Goal: Task Accomplishment & Management: Use online tool/utility

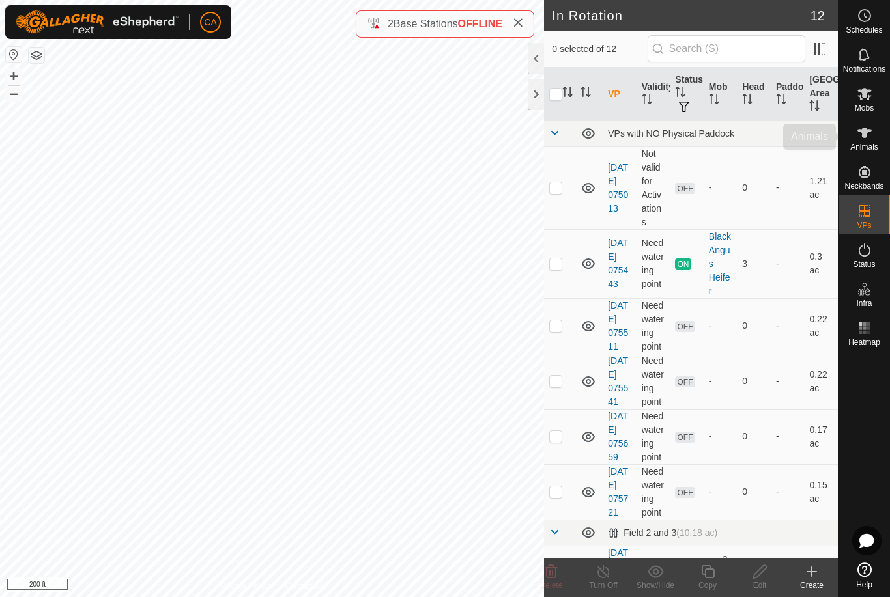
click at [866, 141] on es-animals-svg-icon at bounding box center [864, 132] width 23 height 21
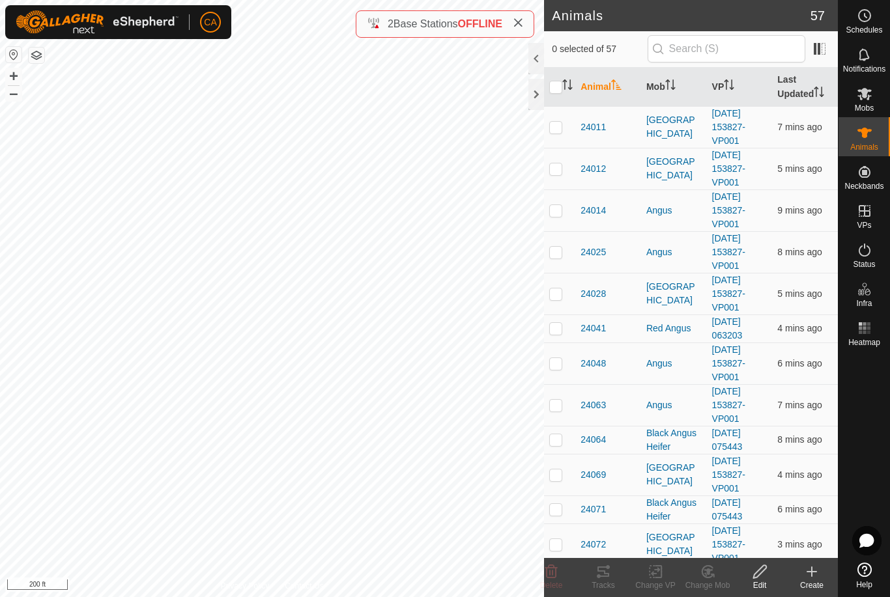
click at [653, 93] on th "Mob" at bounding box center [674, 87] width 66 height 39
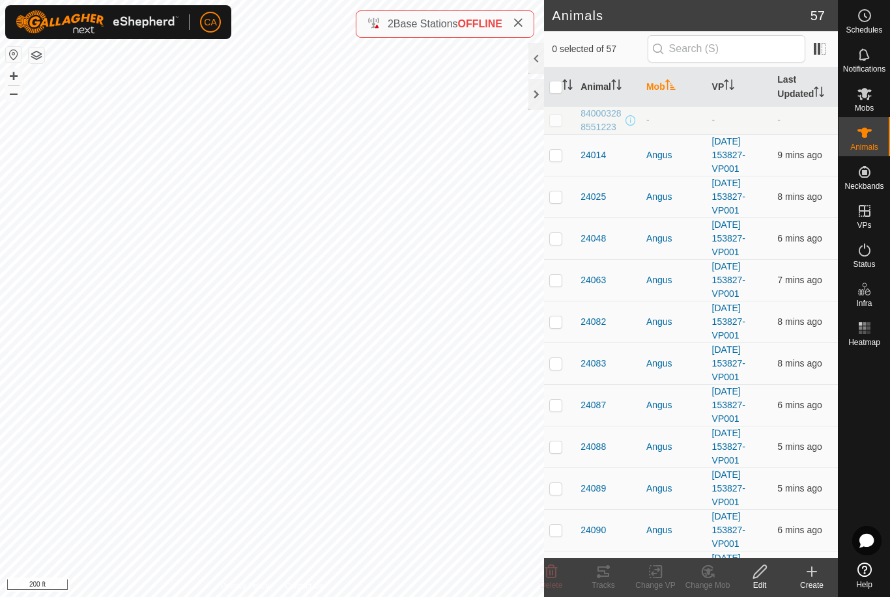
click at [657, 97] on th "Mob" at bounding box center [674, 87] width 66 height 39
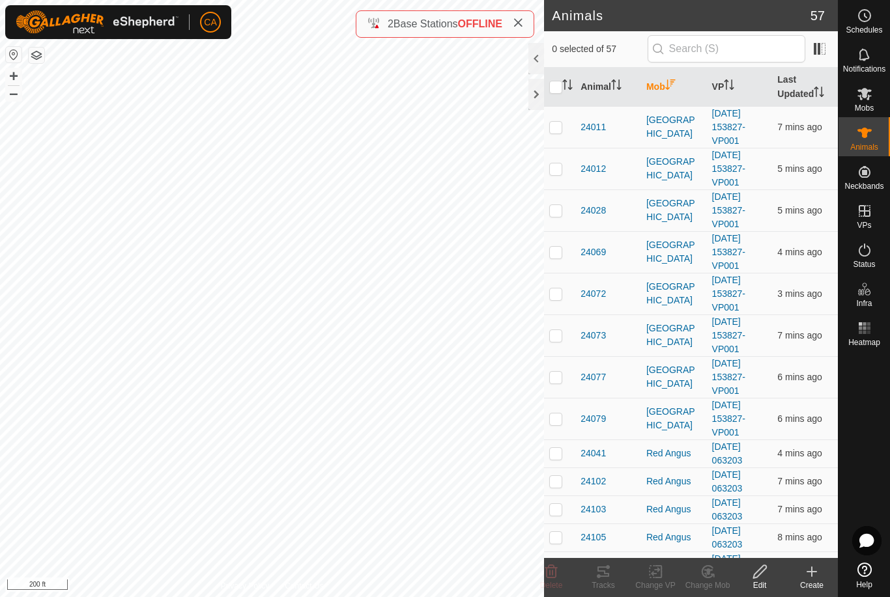
click at [558, 127] on p-checkbox at bounding box center [555, 127] width 13 height 10
checkbox input "true"
click at [555, 169] on p-checkbox at bounding box center [555, 169] width 13 height 10
checkbox input "true"
click at [560, 209] on p-checkbox at bounding box center [555, 210] width 13 height 10
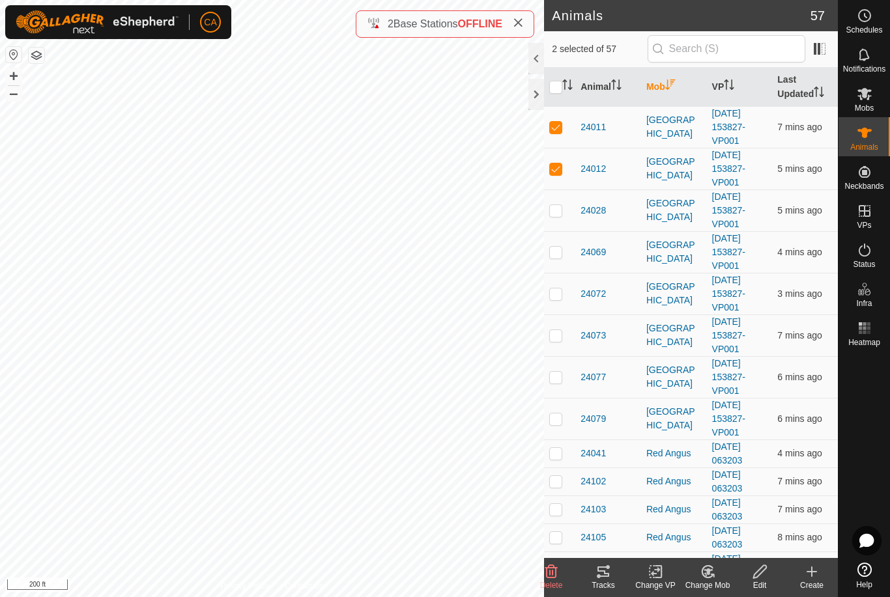
checkbox input "true"
click at [549, 262] on td at bounding box center [559, 252] width 31 height 42
checkbox input "true"
click at [553, 293] on p-checkbox at bounding box center [555, 294] width 13 height 10
checkbox input "true"
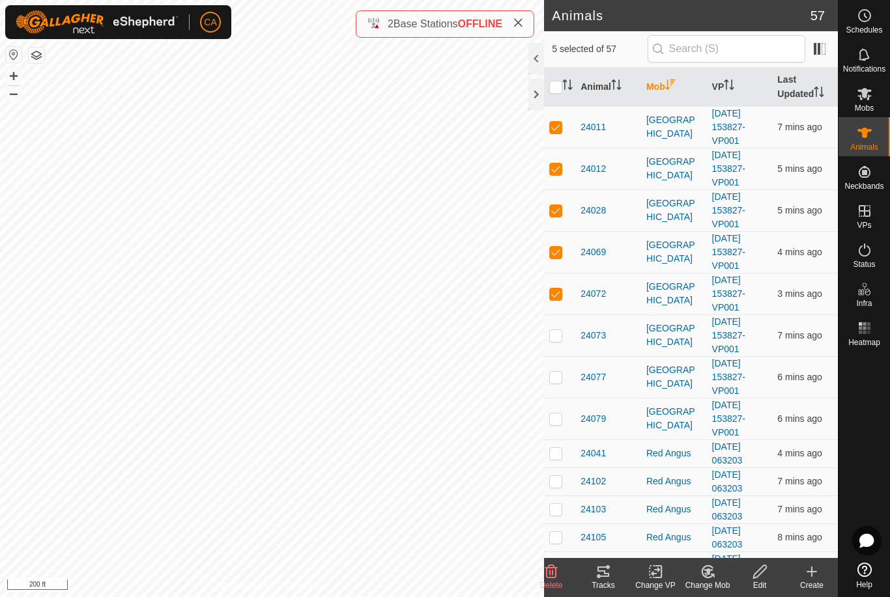
click at [553, 324] on td at bounding box center [559, 336] width 31 height 42
checkbox input "true"
click at [556, 382] on p-checkbox at bounding box center [555, 377] width 13 height 10
checkbox input "true"
click at [558, 421] on p-checkbox at bounding box center [555, 419] width 13 height 10
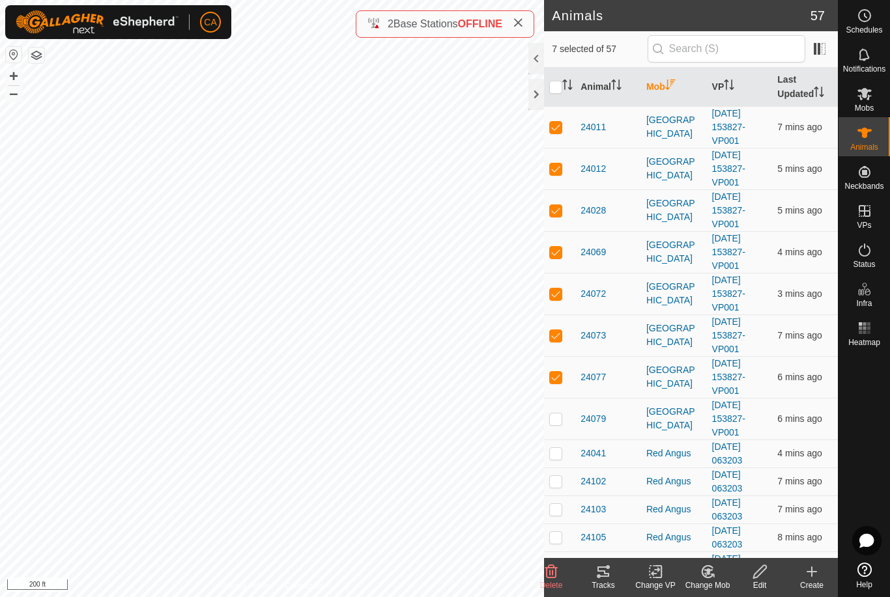
checkbox input "true"
click at [555, 453] on p-checkbox at bounding box center [555, 453] width 13 height 10
checkbox input "true"
click at [558, 486] on p-checkbox at bounding box center [555, 481] width 13 height 10
checkbox input "true"
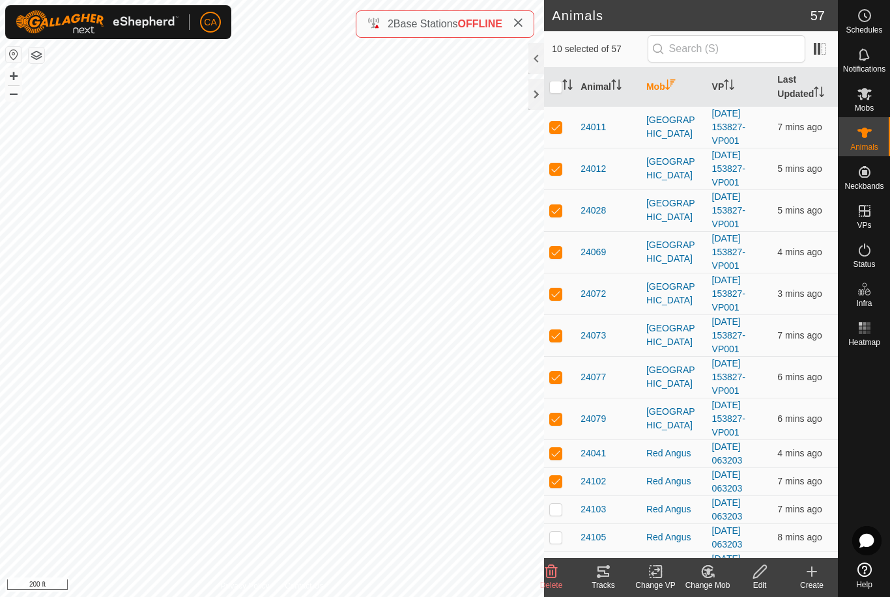
click at [553, 444] on td at bounding box center [559, 454] width 31 height 28
checkbox input "false"
click at [556, 478] on p-checkbox at bounding box center [555, 481] width 13 height 10
checkbox input "false"
click at [605, 588] on div "Tracks" at bounding box center [603, 586] width 52 height 12
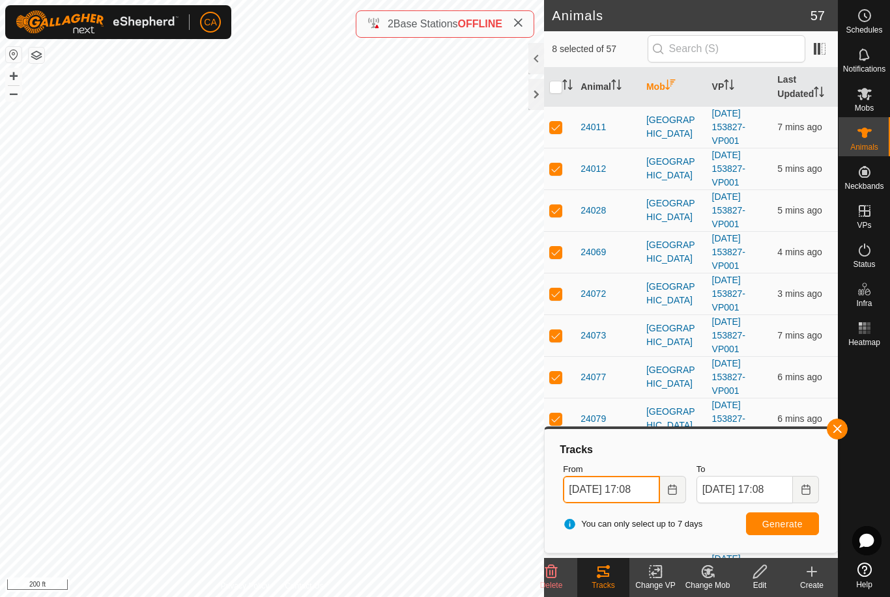
click at [639, 496] on input "13 Aug, 2025 17:08" at bounding box center [611, 489] width 96 height 27
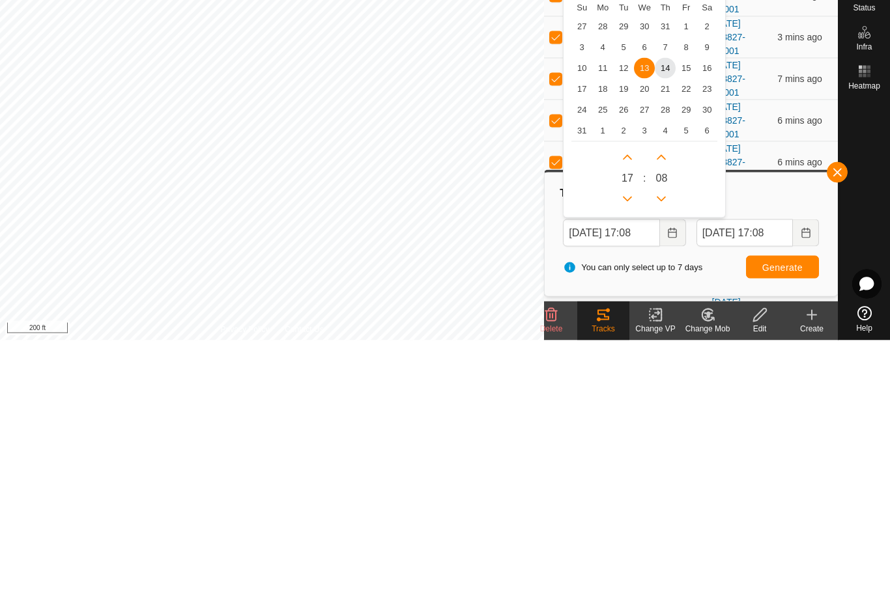
click at [663, 315] on span "14" at bounding box center [665, 325] width 21 height 21
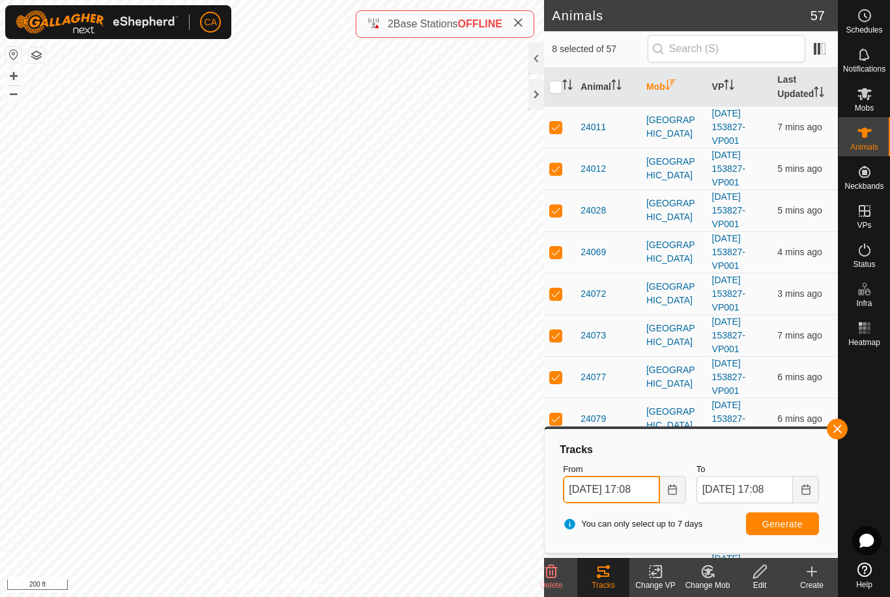
click at [626, 492] on input "14 Aug, 2025 17:08" at bounding box center [611, 489] width 96 height 27
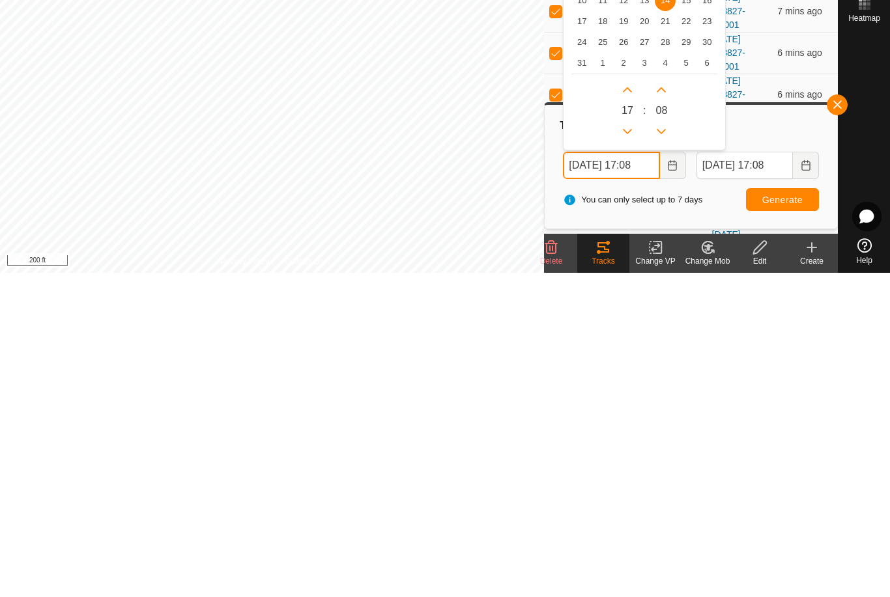
click at [627, 453] on icon "Previous Hour" at bounding box center [627, 455] width 9 height 5
click at [627, 446] on button "Previous Hour" at bounding box center [627, 456] width 21 height 21
click at [628, 451] on icon "Previous Hour" at bounding box center [627, 456] width 10 height 10
click at [628, 453] on icon "Previous Hour" at bounding box center [627, 455] width 9 height 5
click at [630, 451] on icon "Previous Hour" at bounding box center [627, 456] width 10 height 10
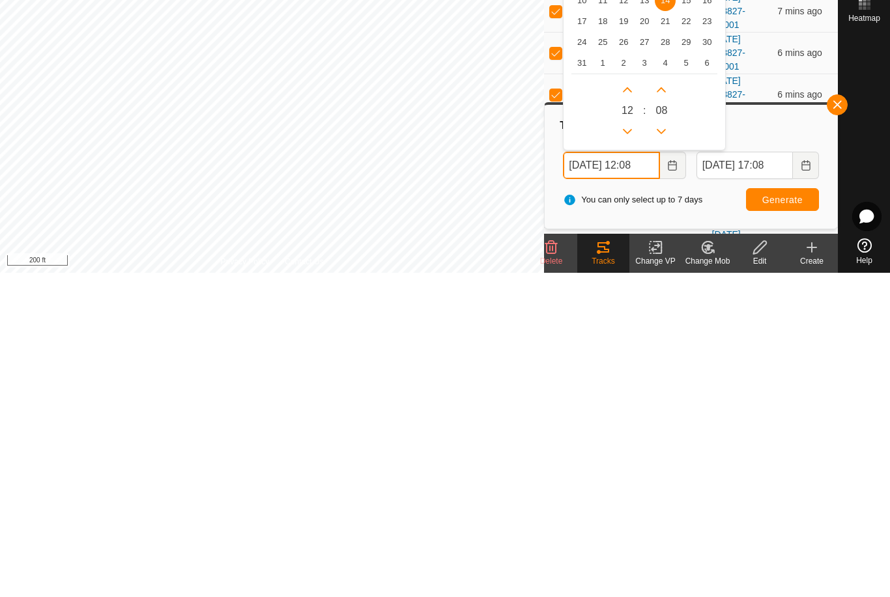
click at [629, 446] on button "Previous Hour" at bounding box center [627, 456] width 21 height 21
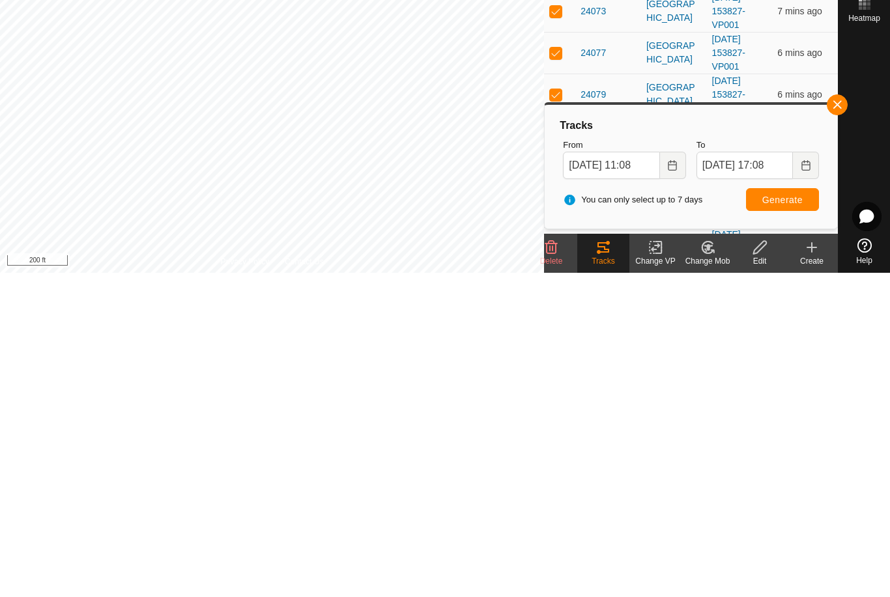
click at [796, 519] on span "Generate" at bounding box center [782, 524] width 40 height 10
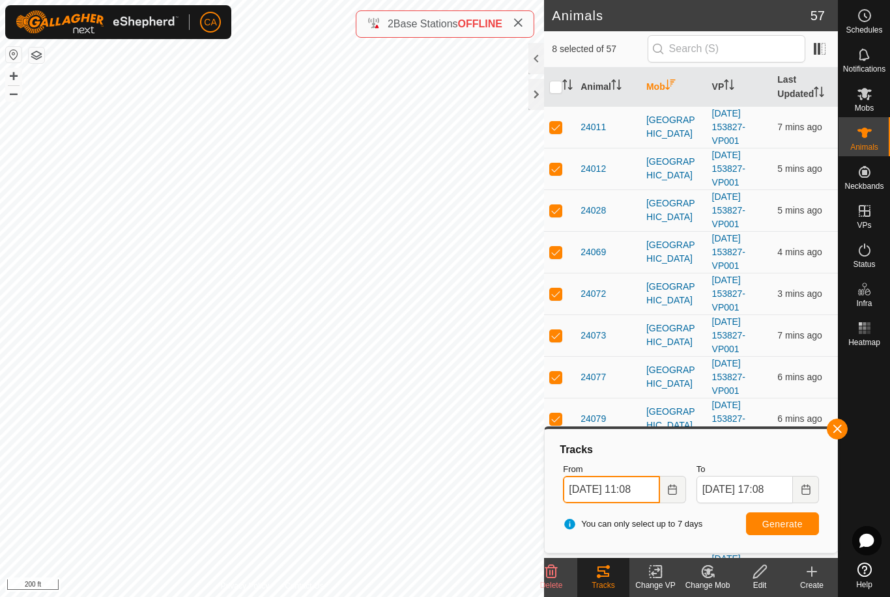
click at [641, 500] on input "14 Aug, 2025 11:08" at bounding box center [611, 489] width 96 height 27
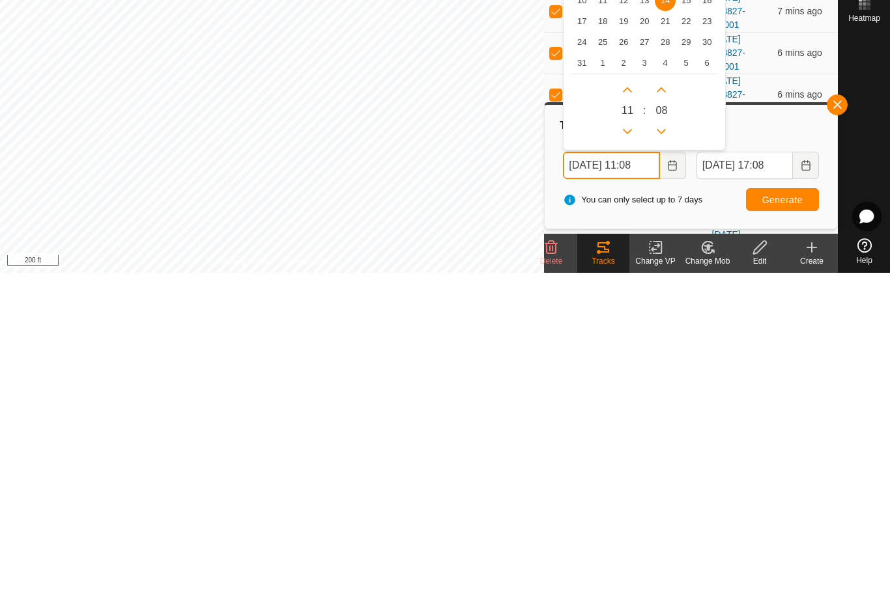
click at [634, 404] on button "Next Hour" at bounding box center [627, 414] width 21 height 21
click at [633, 404] on button "Next Hour" at bounding box center [627, 414] width 21 height 21
click at [638, 404] on button "Next Hour" at bounding box center [627, 414] width 21 height 21
type input "14 Aug, 2025 14:08"
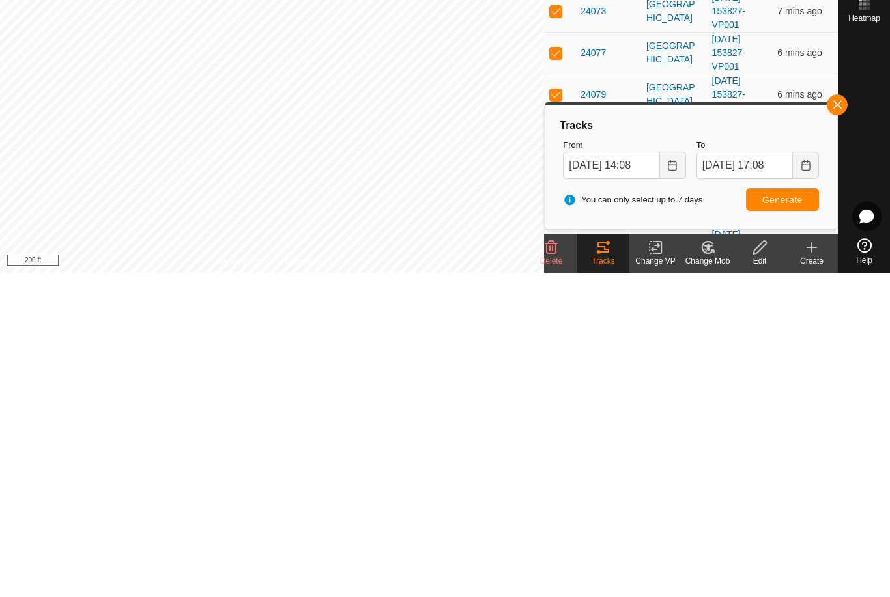
click at [795, 513] on button "Generate" at bounding box center [782, 524] width 73 height 23
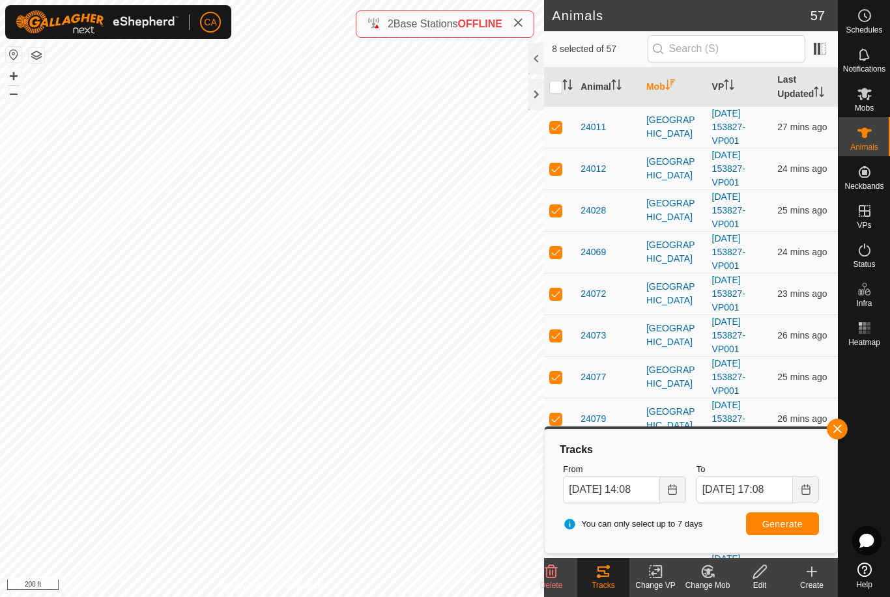
click at [519, 16] on span at bounding box center [518, 24] width 10 height 16
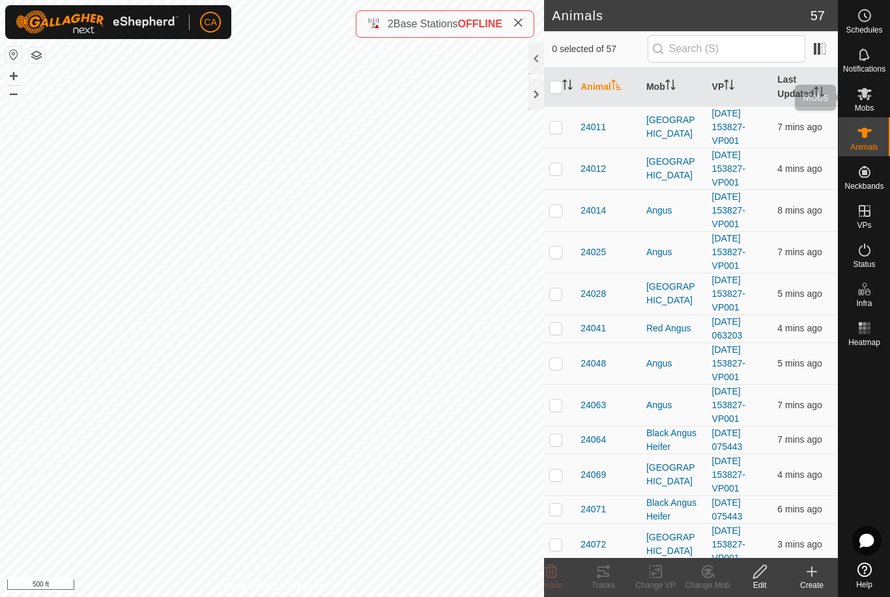
click at [864, 99] on icon at bounding box center [865, 94] width 16 height 16
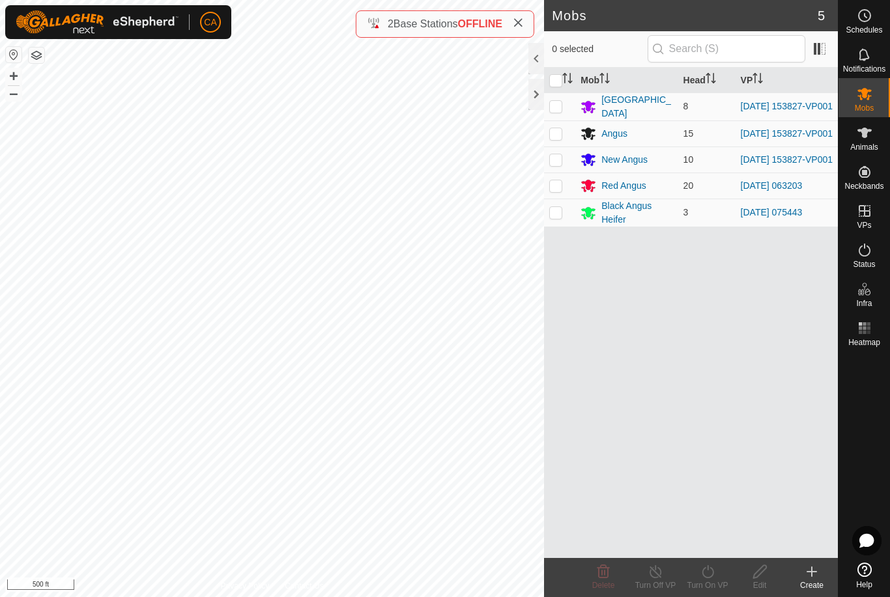
click at [553, 198] on td at bounding box center [559, 186] width 31 height 26
checkbox input "true"
click at [711, 575] on icon at bounding box center [708, 572] width 16 height 16
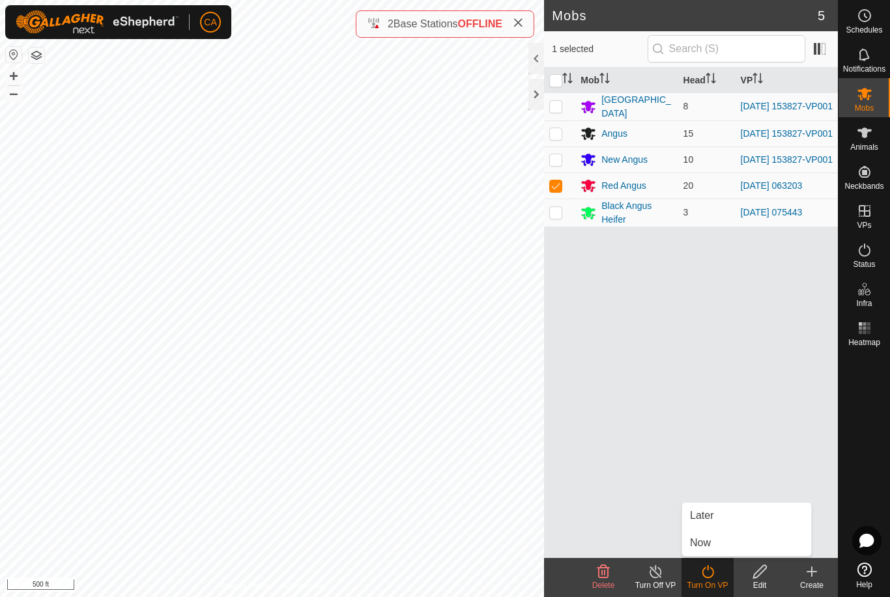
click at [730, 551] on link "Now" at bounding box center [746, 543] width 129 height 26
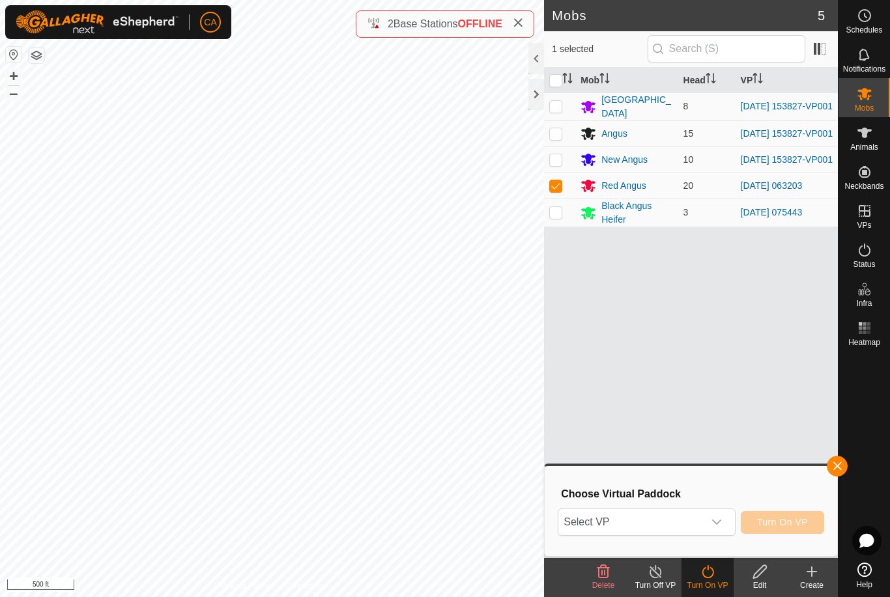
click at [668, 530] on span "Select VP" at bounding box center [630, 523] width 145 height 26
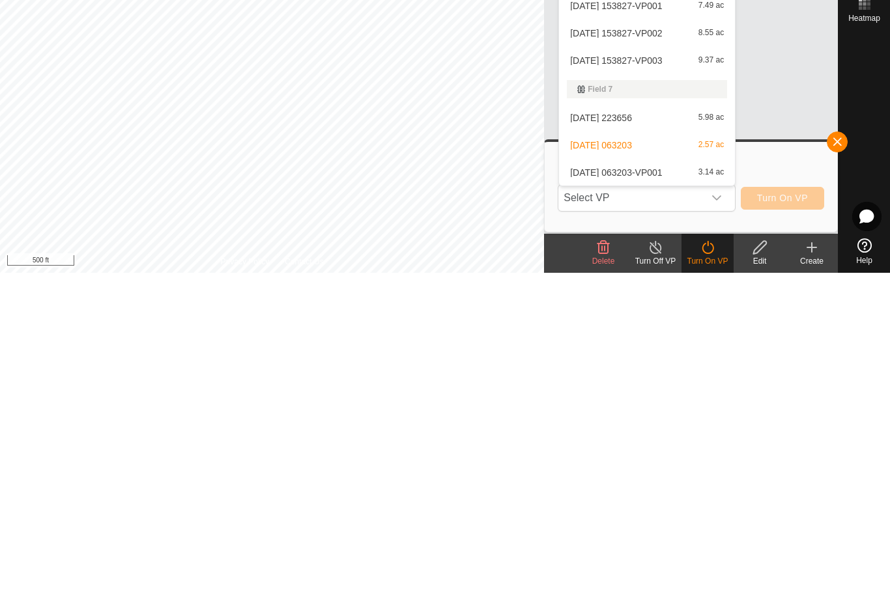
scroll to position [156, 0]
click at [632, 438] on span "[DATE] 223656" at bounding box center [601, 442] width 62 height 9
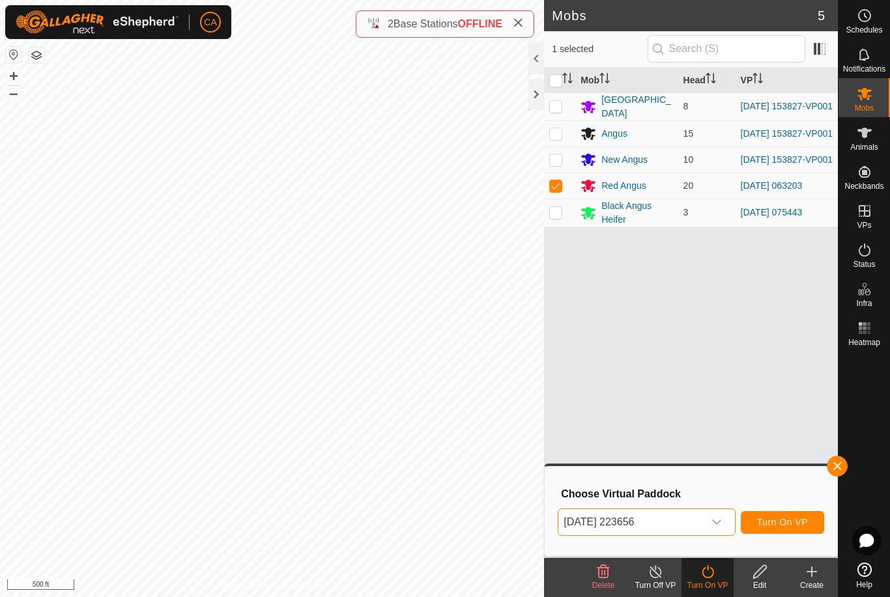
click at [675, 533] on span "[DATE] 223656" at bounding box center [630, 523] width 145 height 26
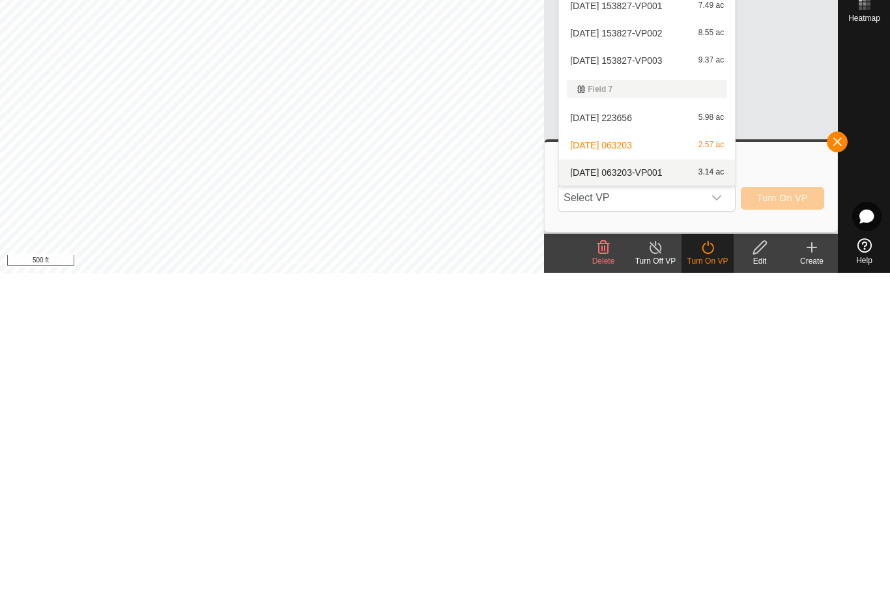
click at [639, 489] on div "[DATE] 063203-VP001 3.14 ac" at bounding box center [647, 497] width 160 height 16
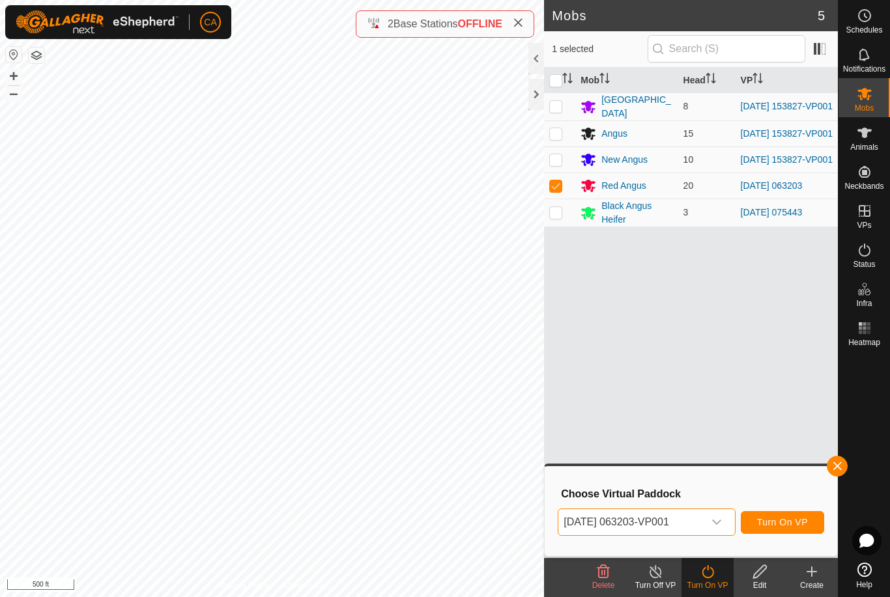
click at [790, 532] on button "Turn On VP" at bounding box center [782, 522] width 83 height 23
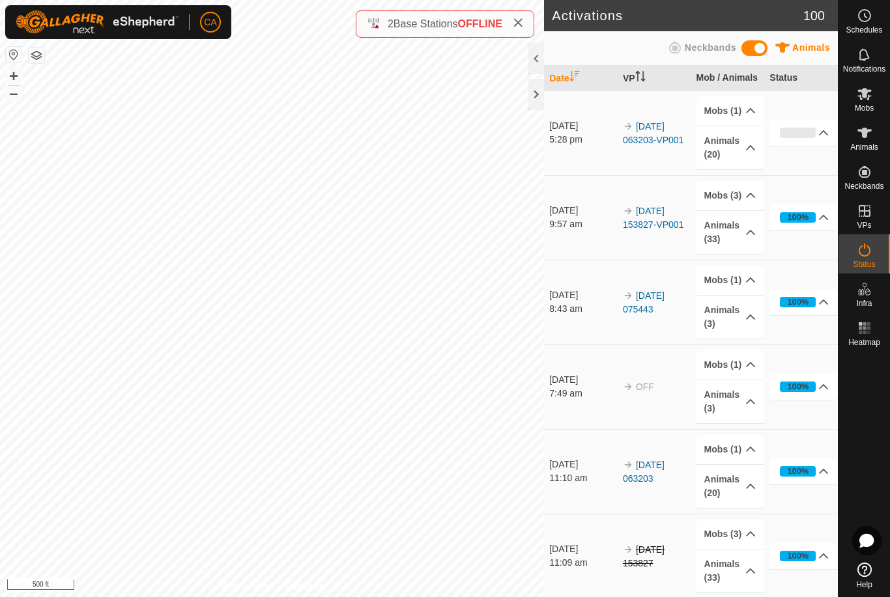
click at [534, 102] on div at bounding box center [536, 94] width 16 height 31
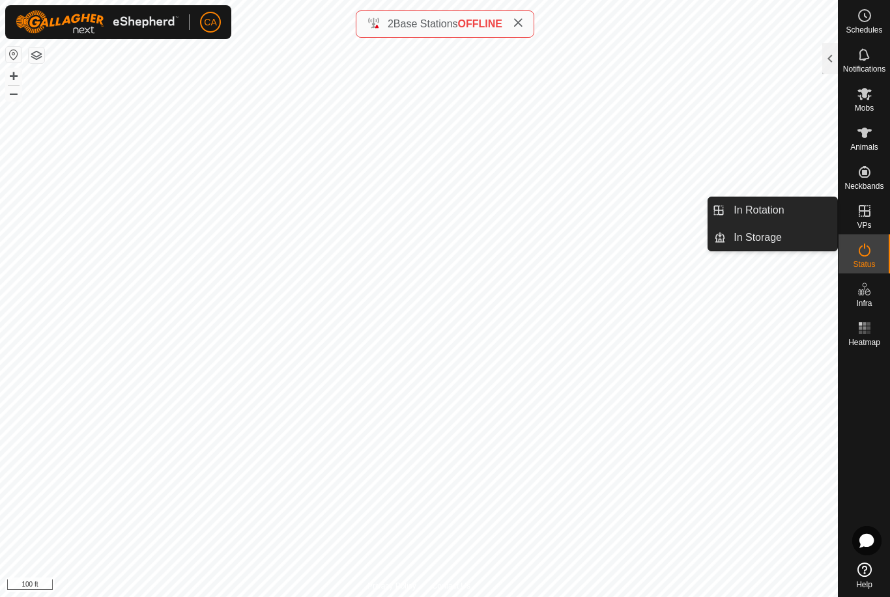
click at [792, 209] on link "In Rotation" at bounding box center [781, 210] width 111 height 26
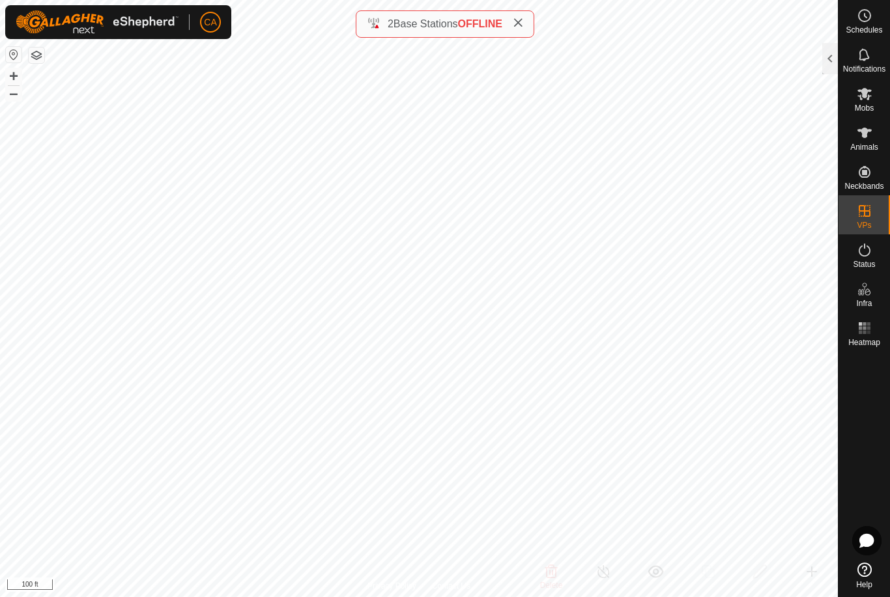
click at [832, 57] on div at bounding box center [830, 58] width 16 height 31
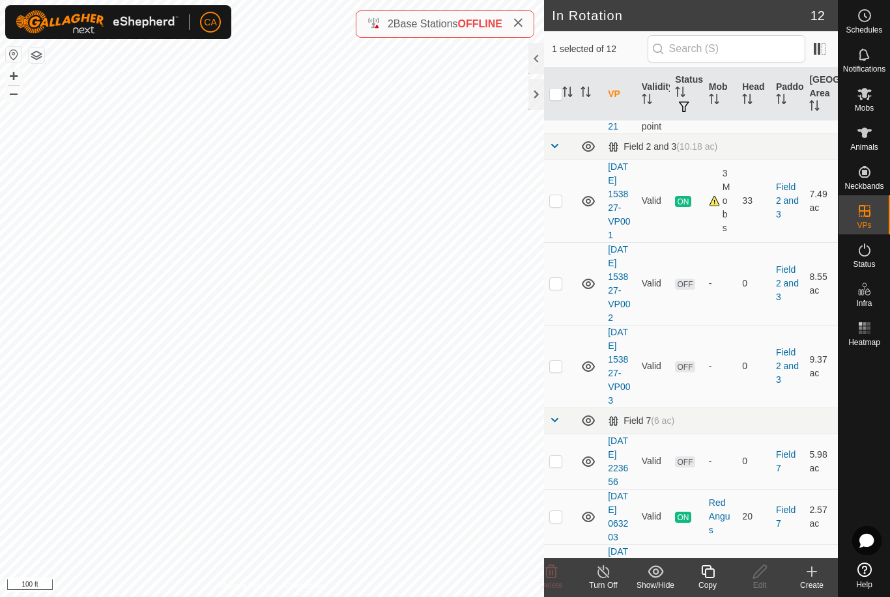
scroll to position [390, 0]
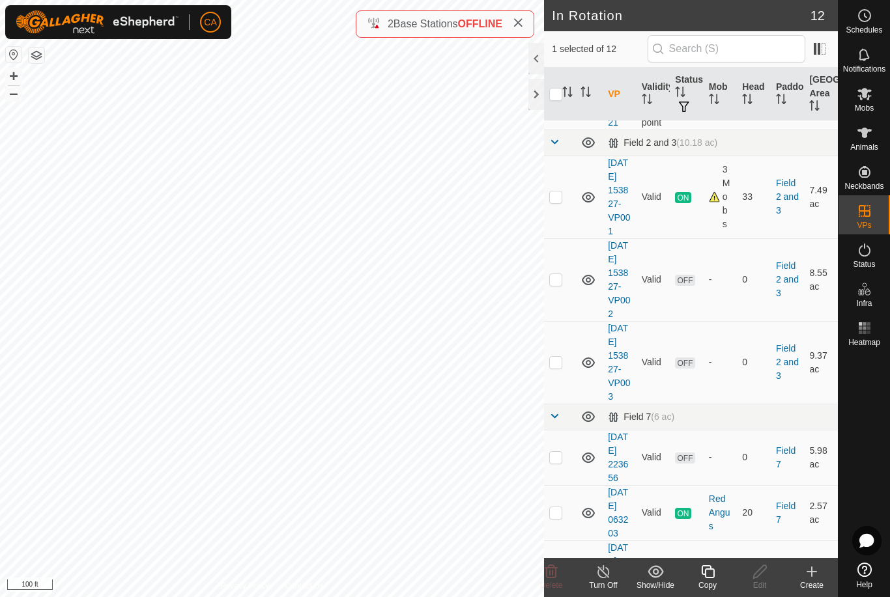
click at [556, 202] on p-checkbox at bounding box center [555, 197] width 13 height 10
checkbox input "true"
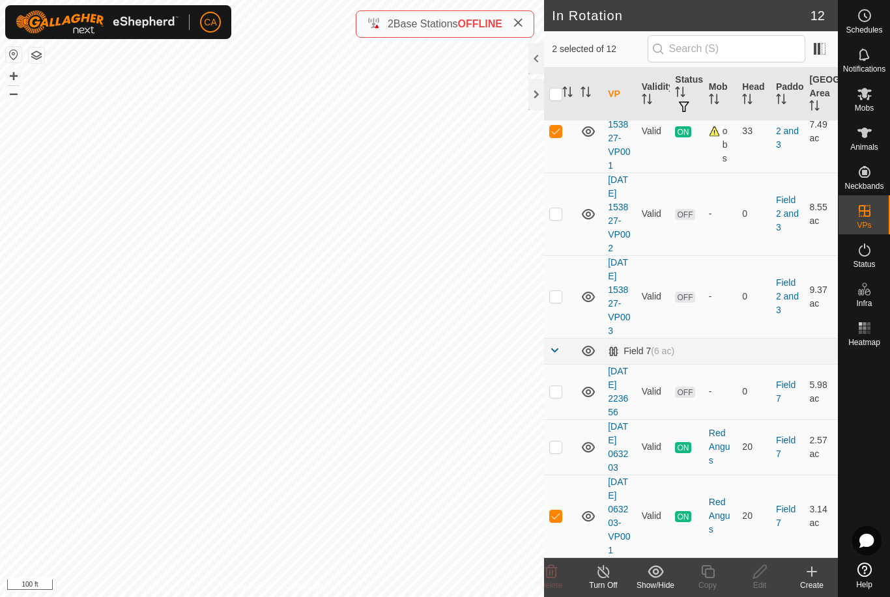
click at [556, 518] on td at bounding box center [559, 516] width 31 height 83
checkbox input "false"
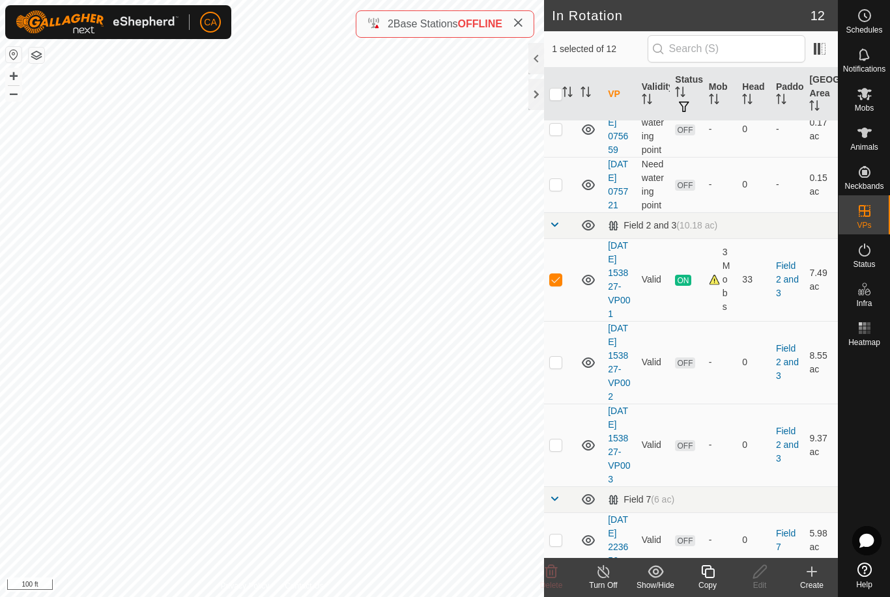
scroll to position [308, 0]
click at [716, 579] on copy-svg-icon at bounding box center [708, 572] width 52 height 16
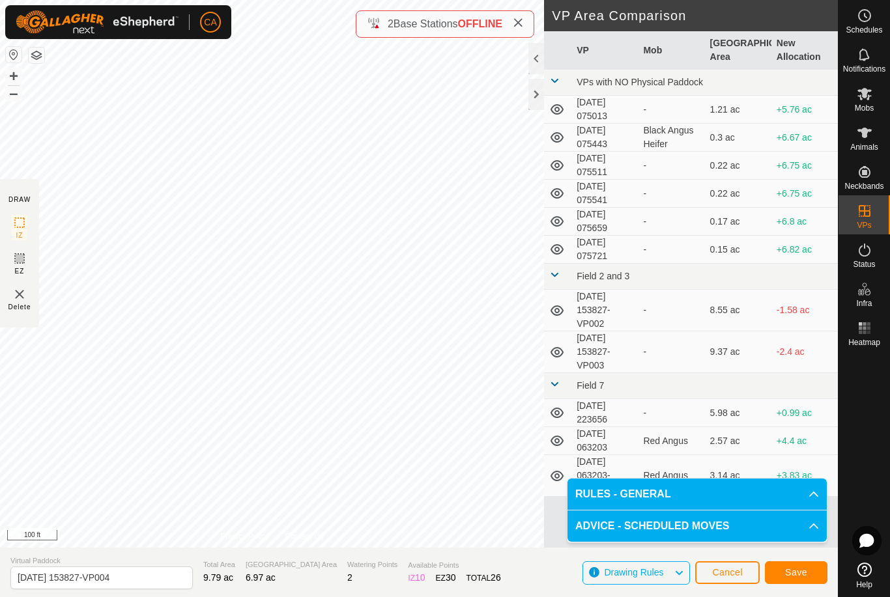
click at [799, 571] on span "Save" at bounding box center [796, 573] width 22 height 10
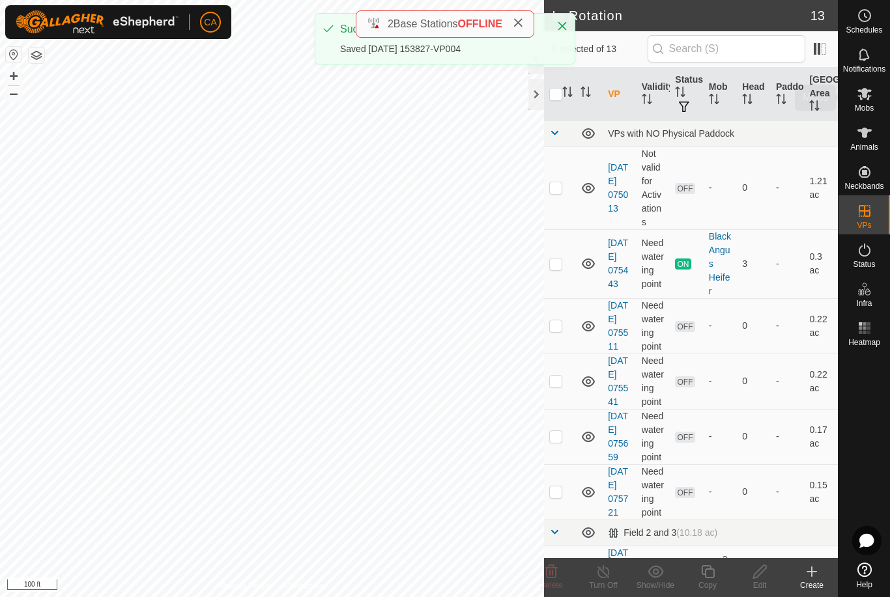
click at [865, 104] on span "Mobs" at bounding box center [864, 108] width 19 height 8
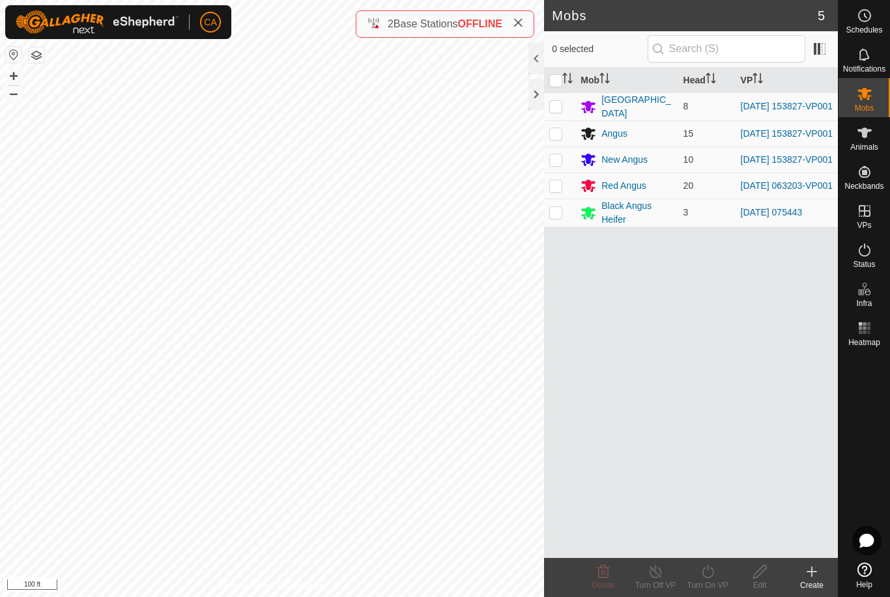
click at [552, 86] on input "checkbox" at bounding box center [555, 80] width 13 height 13
checkbox input "true"
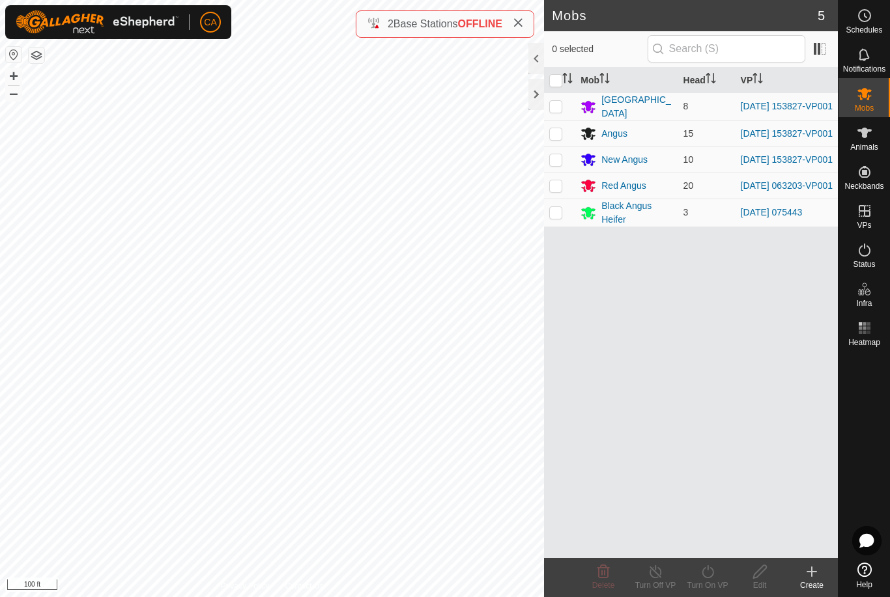
checkbox input "true"
click at [558, 83] on input "checkbox" at bounding box center [555, 80] width 13 height 13
checkbox input "false"
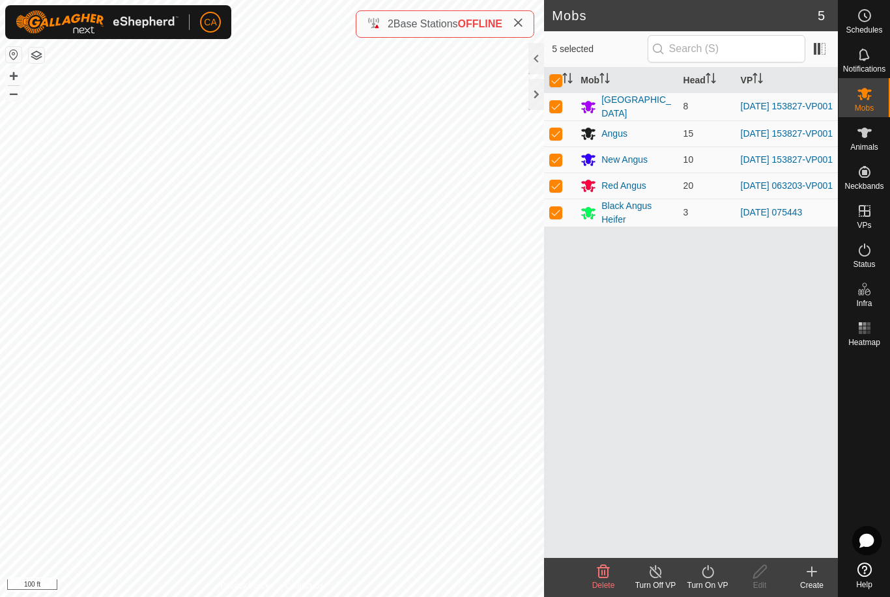
checkbox input "false"
click at [551, 106] on p-checkbox at bounding box center [555, 106] width 13 height 10
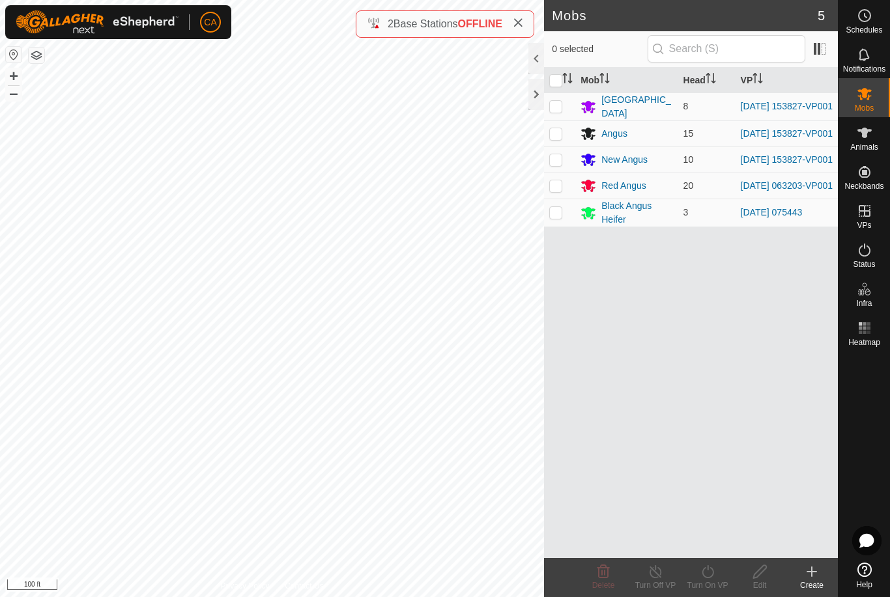
checkbox input "true"
click at [554, 135] on p-checkbox at bounding box center [555, 133] width 13 height 10
checkbox input "true"
click at [558, 165] on p-checkbox at bounding box center [555, 159] width 13 height 10
checkbox input "true"
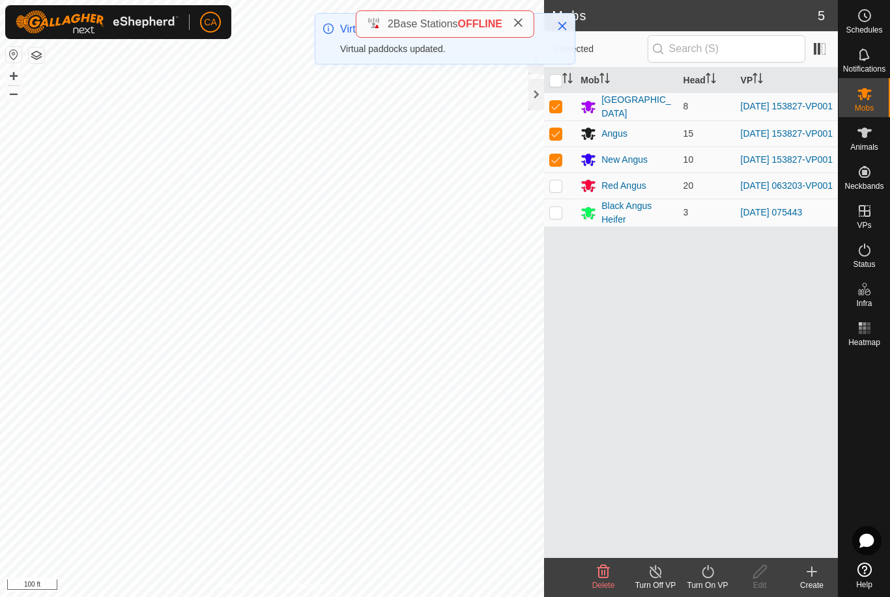
click at [715, 582] on div "Turn On VP" at bounding box center [708, 586] width 52 height 12
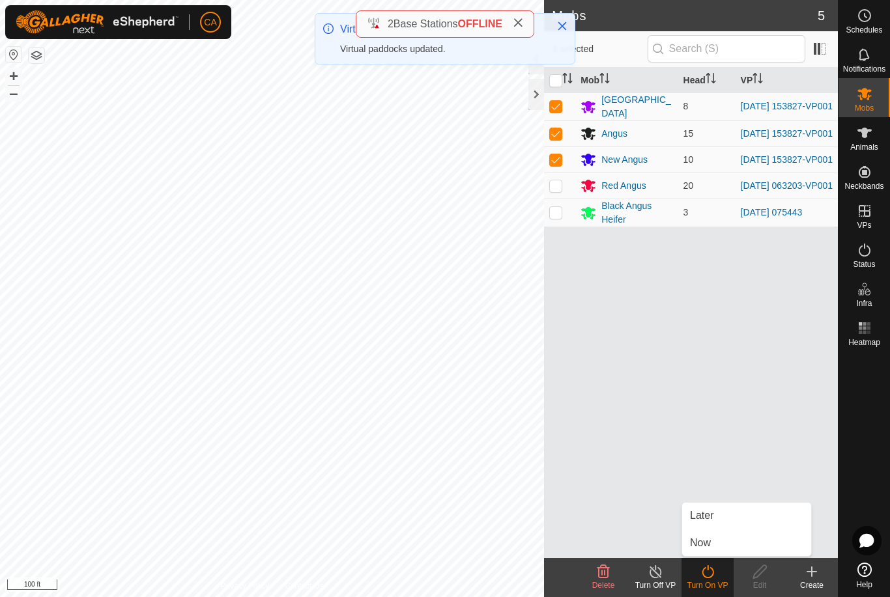
click at [724, 552] on link "Now" at bounding box center [746, 543] width 129 height 26
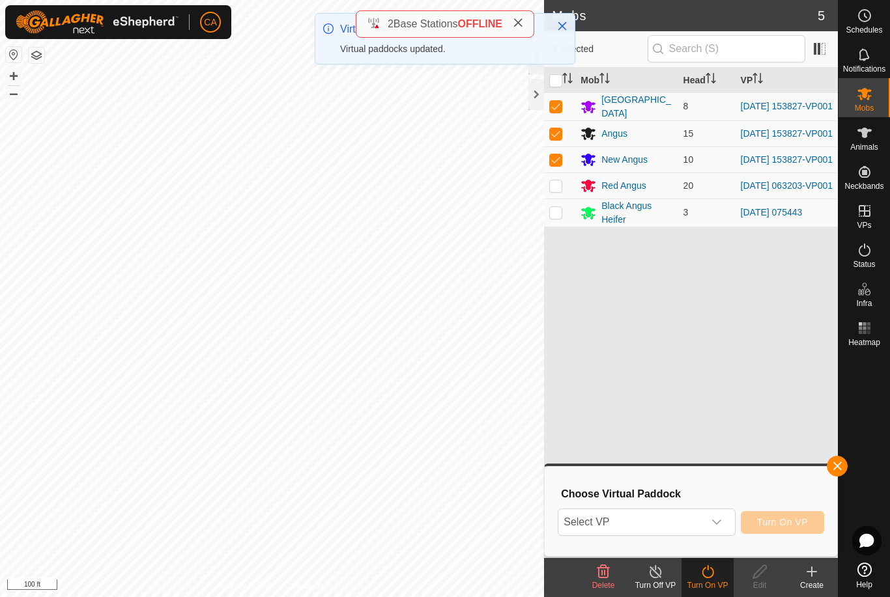
click at [688, 529] on span "Select VP" at bounding box center [630, 523] width 145 height 26
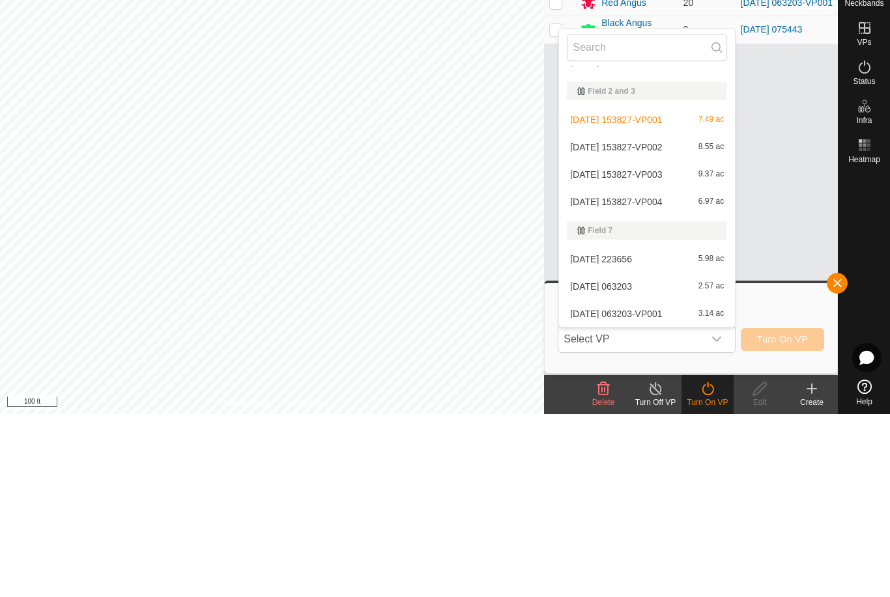
scroll to position [184, 0]
click at [656, 377] on div "[DATE] 153827-VP004 6.97 ac" at bounding box center [647, 385] width 160 height 16
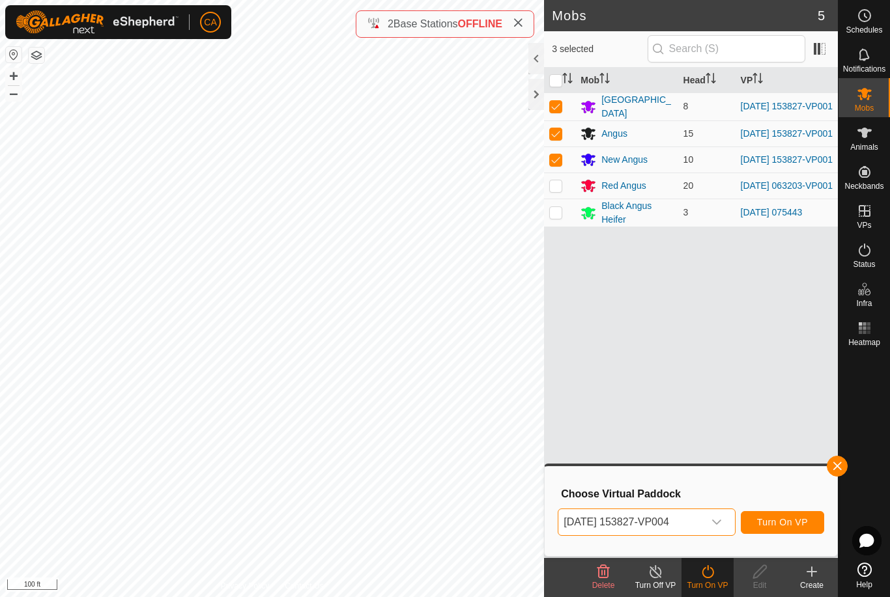
click at [783, 528] on span "Turn On VP" at bounding box center [782, 522] width 51 height 10
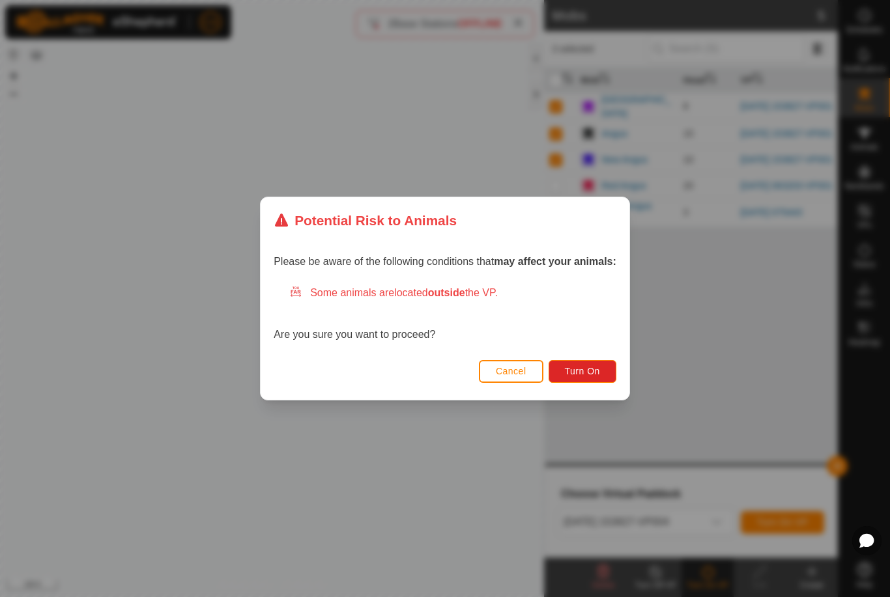
click at [588, 375] on span "Turn On" at bounding box center [582, 371] width 35 height 10
